Goal: Task Accomplishment & Management: Complete application form

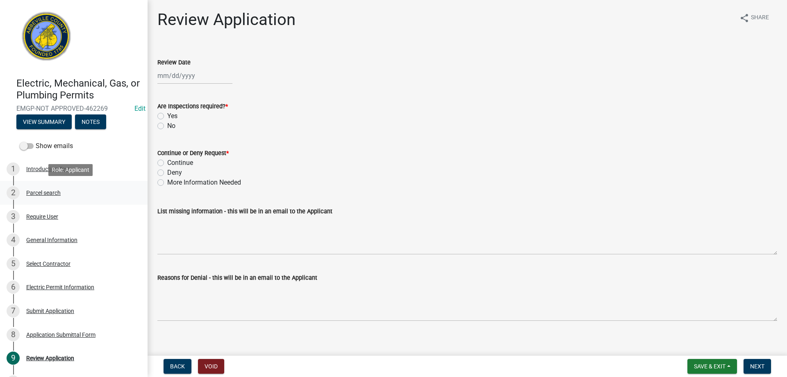
click at [39, 196] on div "2 Parcel search" at bounding box center [71, 192] width 128 height 13
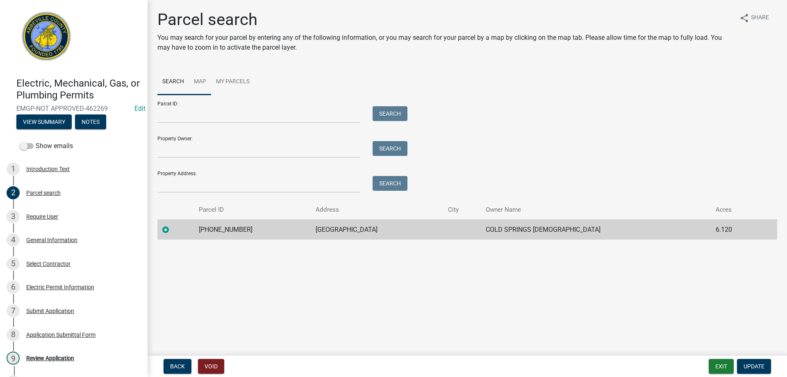
click at [199, 82] on link "Map" at bounding box center [200, 82] width 22 height 26
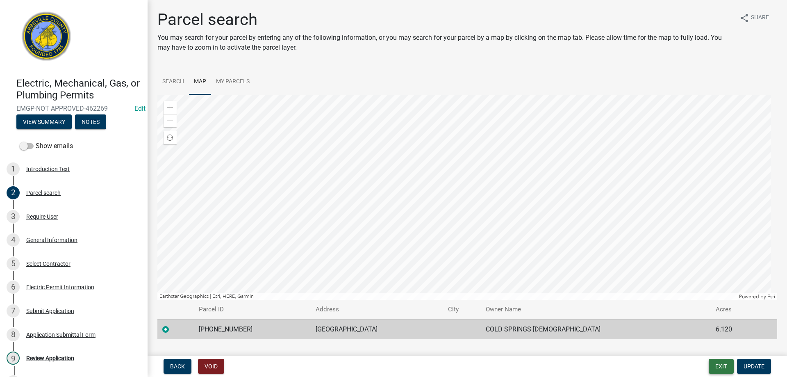
click at [729, 367] on button "Exit" at bounding box center [721, 366] width 25 height 15
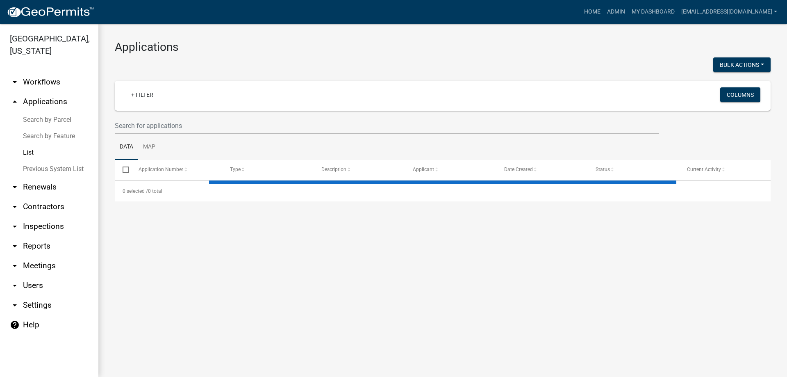
select select "3: 100"
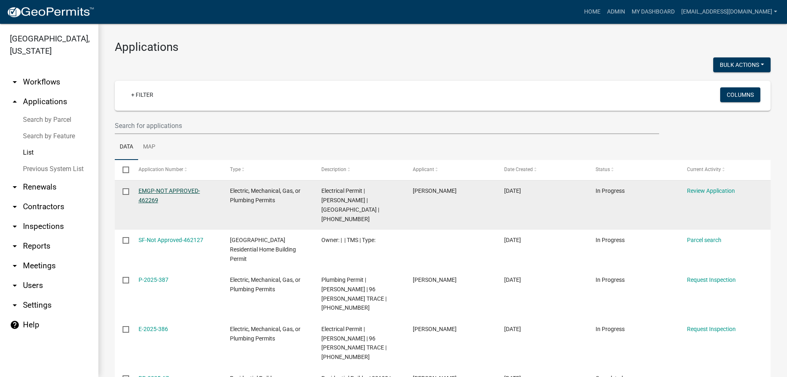
drag, startPoint x: 0, startPoint y: 276, endPoint x: 156, endPoint y: 196, distance: 175.5
click at [156, 196] on link "EMGP-NOT APPROVED-462269" at bounding box center [170, 195] width 62 height 16
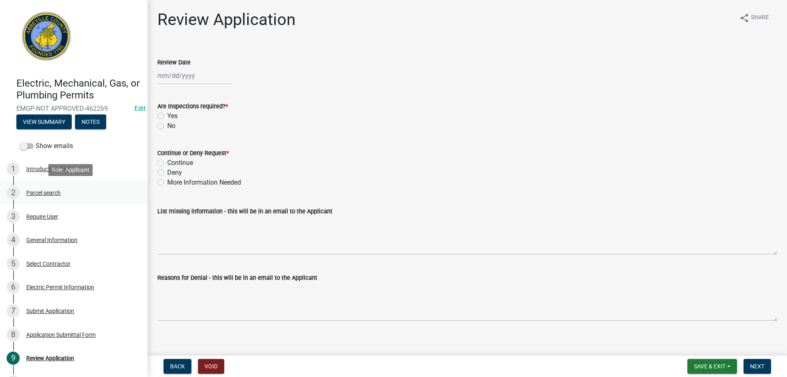
click at [37, 187] on div "2 Parcel search" at bounding box center [71, 192] width 128 height 13
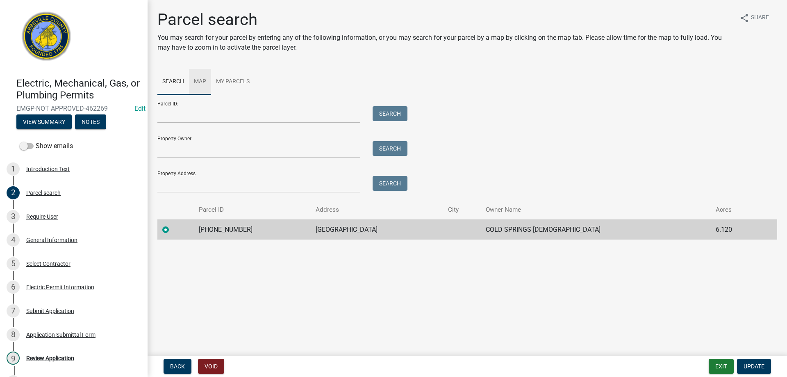
click at [201, 83] on link "Map" at bounding box center [200, 82] width 22 height 26
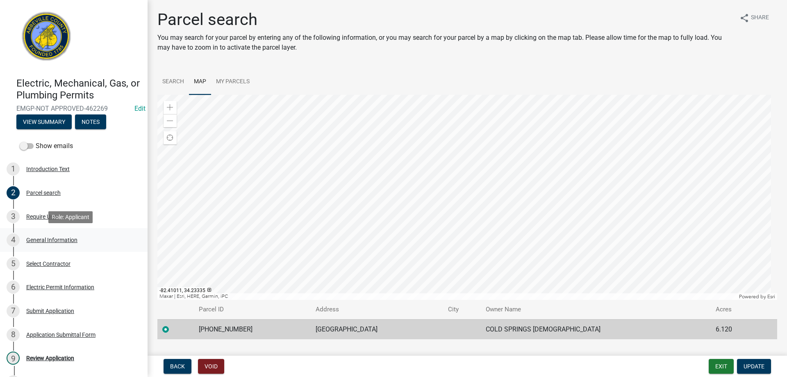
click at [35, 241] on div "General Information" at bounding box center [51, 240] width 51 height 6
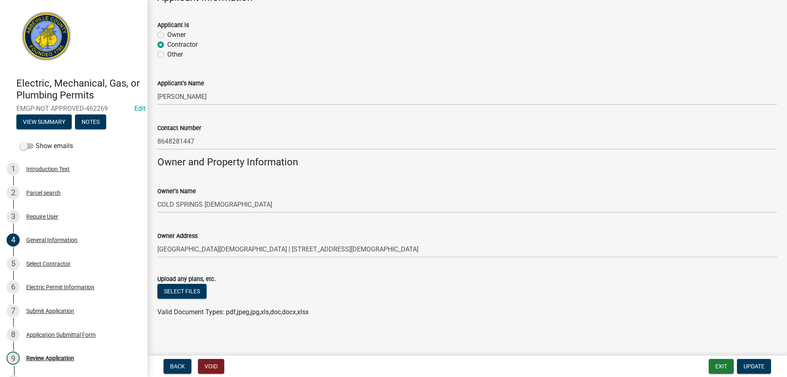
scroll to position [506, 0]
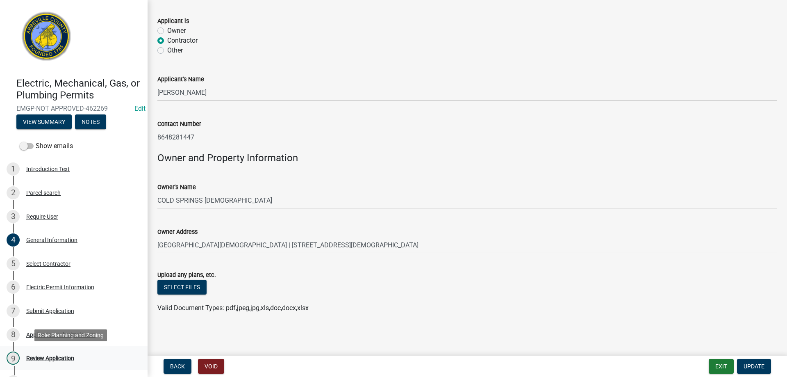
click at [43, 358] on div "Review Application" at bounding box center [50, 358] width 48 height 6
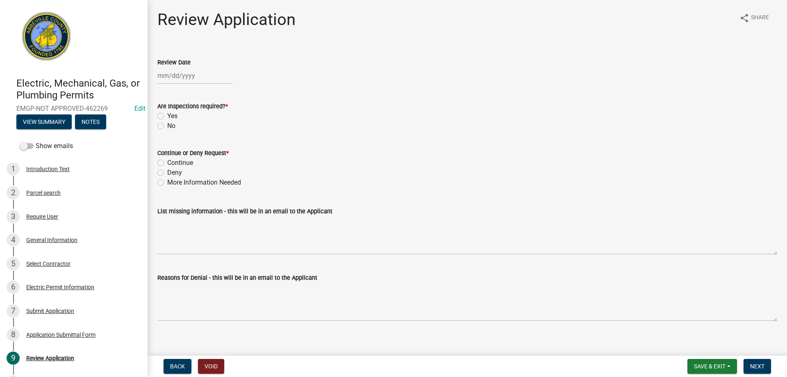
select select "8"
select select "2025"
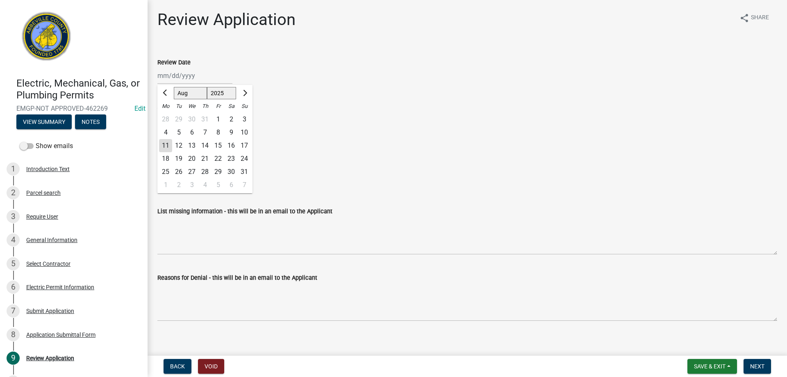
click at [174, 80] on div "[PERSON_NAME] Feb Mar Apr [PERSON_NAME][DATE] Oct Nov [DATE] 1526 1527 1528 152…" at bounding box center [194, 75] width 75 height 17
click at [168, 148] on div "11" at bounding box center [165, 145] width 13 height 13
type input "[DATE]"
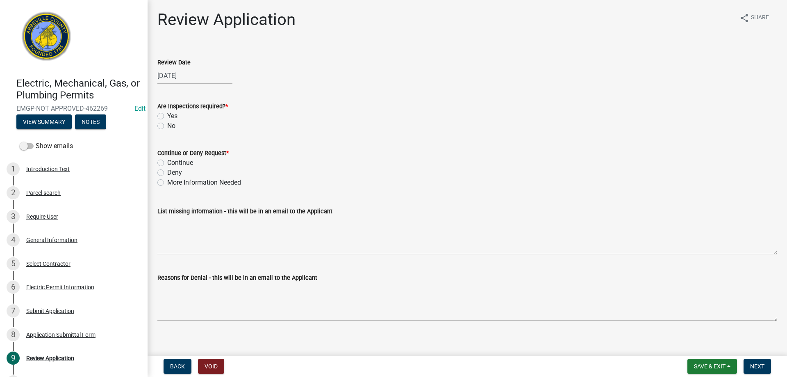
click at [167, 114] on label "Yes" at bounding box center [172, 116] width 10 height 10
click at [167, 114] on input "Yes" at bounding box center [169, 113] width 5 height 5
radio input "true"
click at [162, 159] on div "Continue" at bounding box center [467, 163] width 620 height 10
click at [163, 157] on div "Continue or Deny Request *" at bounding box center [467, 153] width 620 height 10
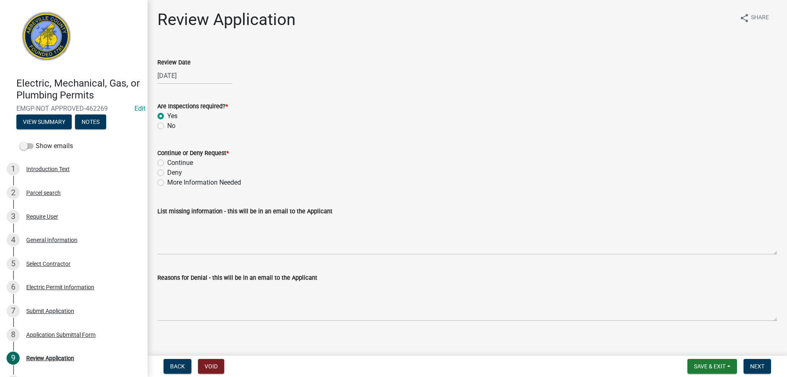
click at [167, 161] on label "Continue" at bounding box center [180, 163] width 26 height 10
click at [167, 161] on input "Continue" at bounding box center [169, 160] width 5 height 5
radio input "true"
click at [765, 367] on button "Next" at bounding box center [757, 366] width 27 height 15
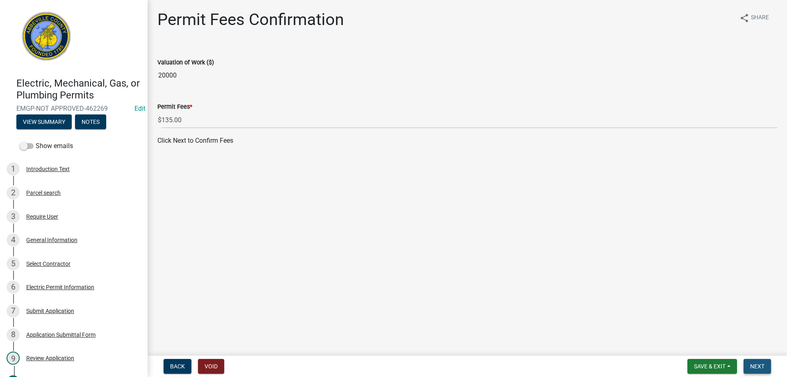
click at [765, 367] on button "Next" at bounding box center [757, 366] width 27 height 15
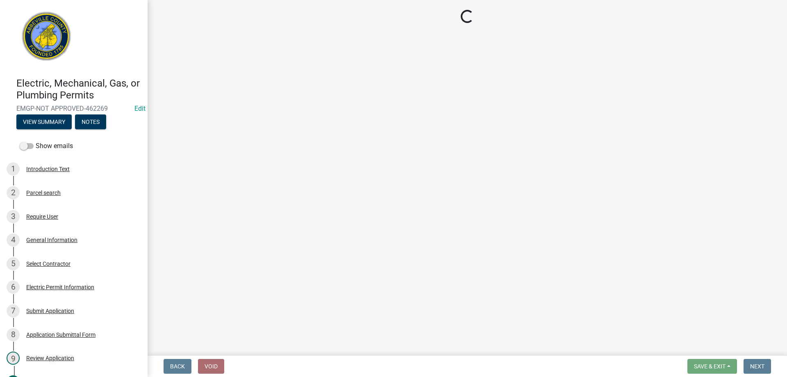
select select "3: 3"
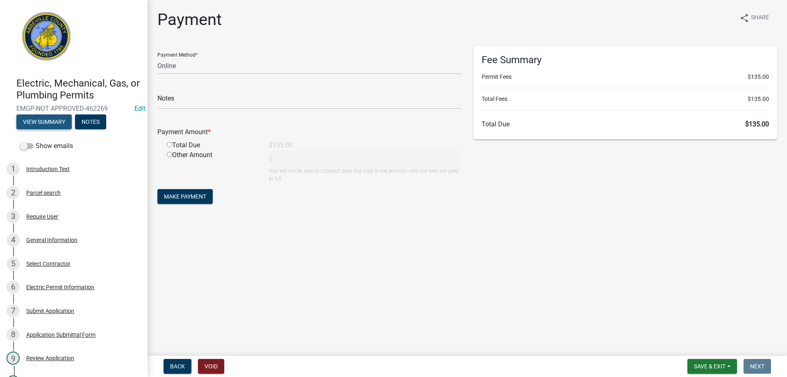
click at [45, 119] on button "View Summary" at bounding box center [43, 121] width 55 height 15
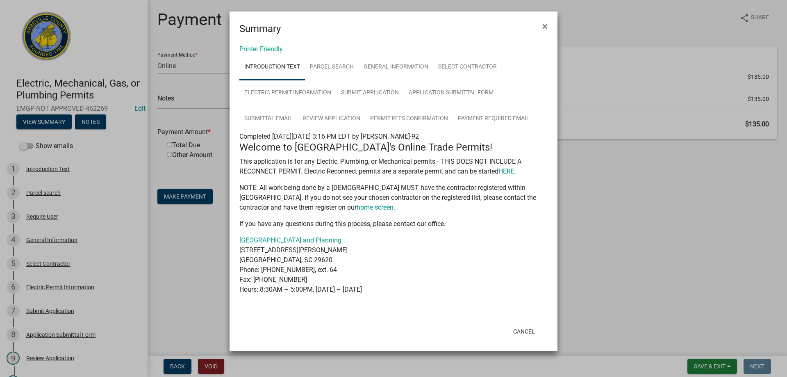
click at [706, 368] on ngb-modal-window "Summary × Printer Friendly Introduction Text Parcel search General Information …" at bounding box center [393, 188] width 787 height 377
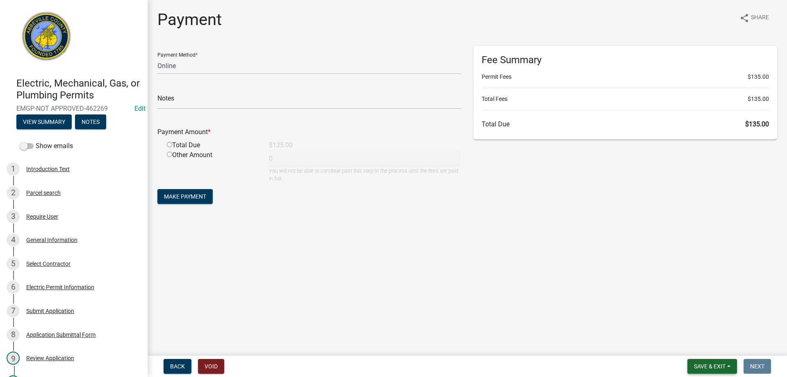
click at [706, 365] on span "Save & Exit" at bounding box center [710, 366] width 32 height 7
click at [705, 346] on button "Save & Exit" at bounding box center [705, 345] width 66 height 20
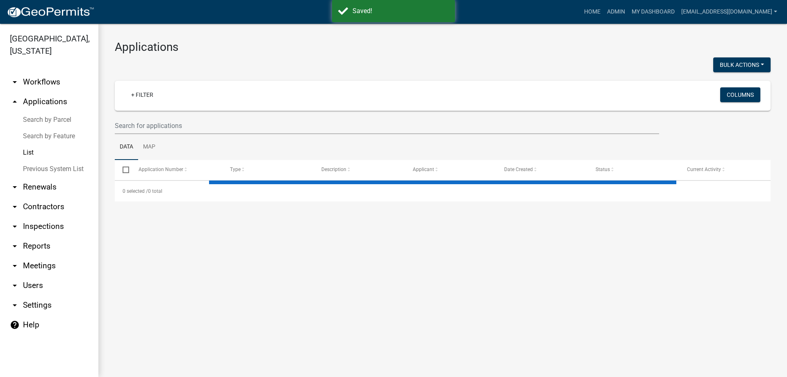
select select "3: 100"
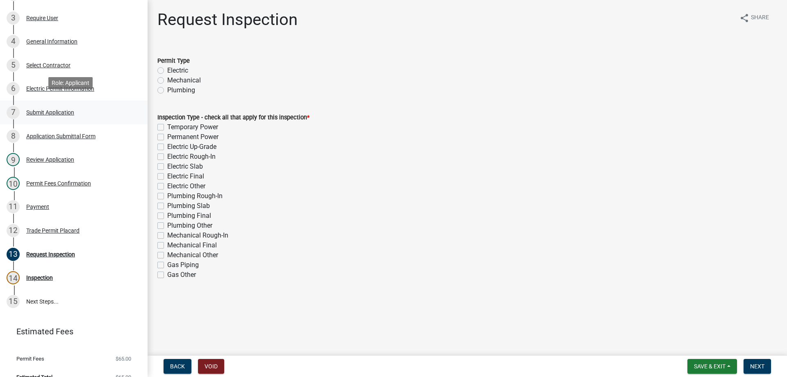
scroll to position [205, 0]
